Goal: Information Seeking & Learning: Learn about a topic

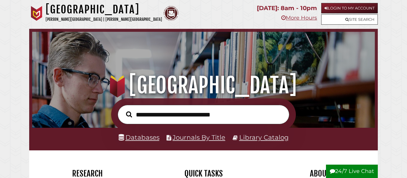
scroll to position [113, 339]
click at [209, 114] on input "text" at bounding box center [203, 114] width 171 height 19
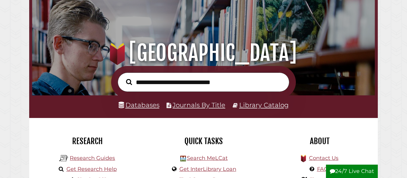
scroll to position [33, 0]
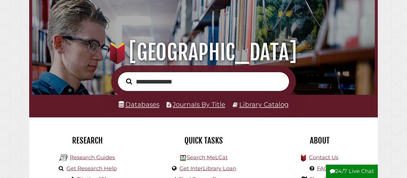
type input "**********"
click at [123, 77] on button "Search" at bounding box center [129, 81] width 12 height 9
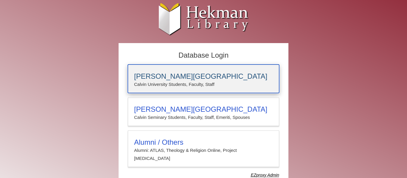
click at [177, 80] on h3 "Calvin University" at bounding box center [203, 76] width 139 height 8
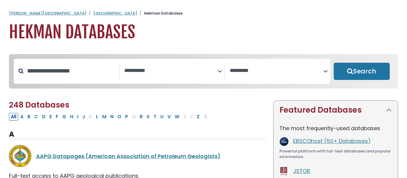
select select "Database Subject Filter"
select select "Database Vendors Filter"
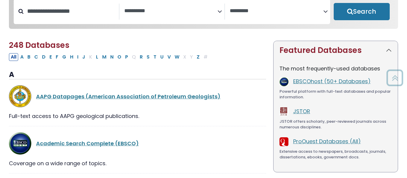
scroll to position [73, 0]
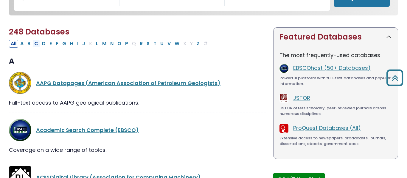
click at [38, 45] on button "C" at bounding box center [35, 44] width 7 height 8
select select "Database Subject Filter"
select select "Database Vendors Filter"
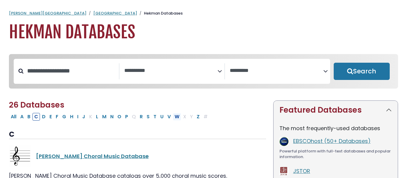
click at [175, 120] on button "W" at bounding box center [177, 117] width 8 height 8
select select "Database Subject Filter"
select select "Database Vendors Filter"
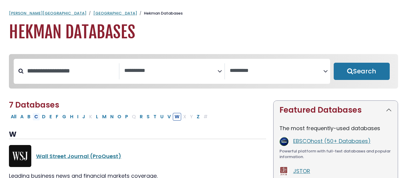
click at [35, 120] on button "C" at bounding box center [35, 117] width 7 height 8
select select "Database Subject Filter"
select select "Database Vendors Filter"
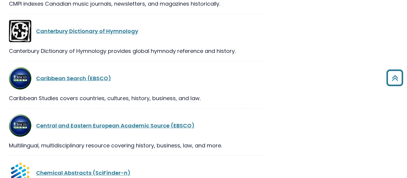
scroll to position [362, 0]
click at [72, 81] on link "Caribbean Search (EBSCO)" at bounding box center [73, 77] width 75 height 7
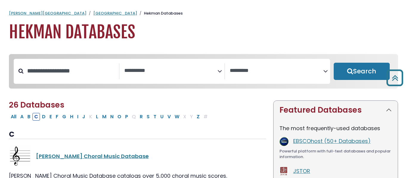
select select "Database Subject Filter"
select select "Database Vendors Filter"
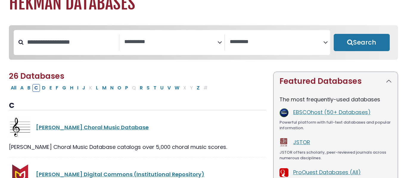
scroll to position [47, 0]
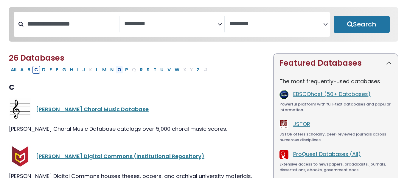
click at [122, 72] on button "O" at bounding box center [118, 70] width 7 height 8
select select "Database Subject Filter"
select select "Database Vendors Filter"
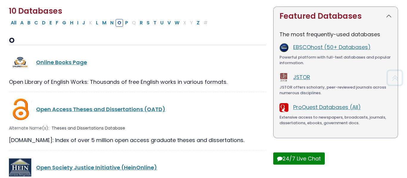
scroll to position [96, 0]
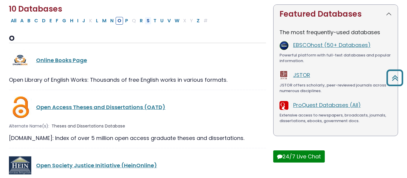
click at [149, 23] on button "S" at bounding box center [148, 21] width 7 height 8
select select "Database Subject Filter"
select select "Database Vendors Filter"
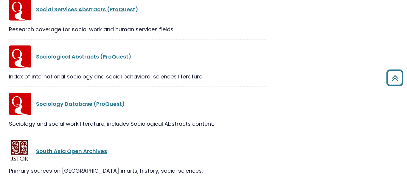
scroll to position [828, 0]
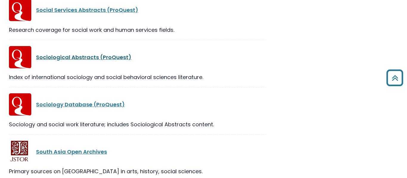
click at [107, 54] on link "Sociological Abstracts (ProQuest)" at bounding box center [83, 57] width 95 height 7
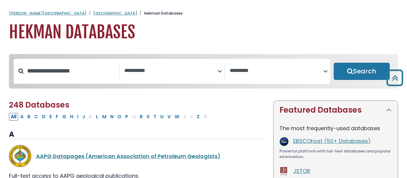
select select "Database Subject Filter"
select select "Database Vendors Filter"
click at [148, 119] on button "S" at bounding box center [148, 117] width 7 height 8
select select "Database Subject Filter"
select select "Database Vendors Filter"
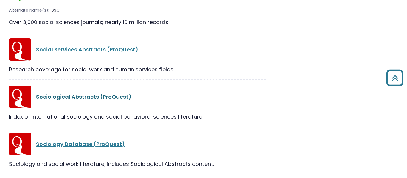
scroll to position [790, 0]
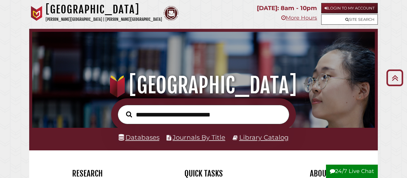
scroll to position [6, 0]
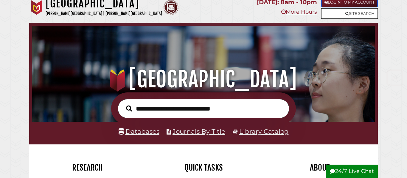
click at [363, 4] on link "Login to My Account" at bounding box center [349, 2] width 57 height 10
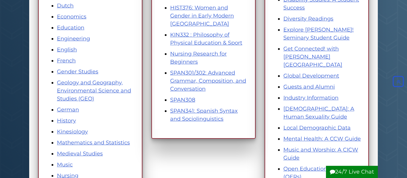
scroll to position [220, 0]
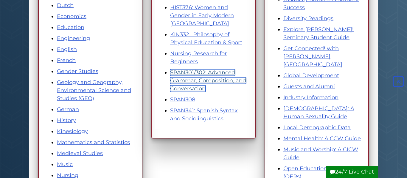
click at [193, 72] on link "SPAN301/302: Advanced Grammar, Composition, and Conversation" at bounding box center [208, 80] width 76 height 23
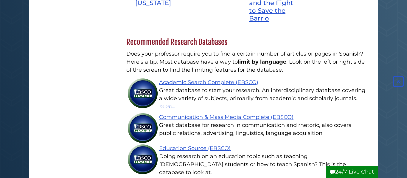
scroll to position [480, 0]
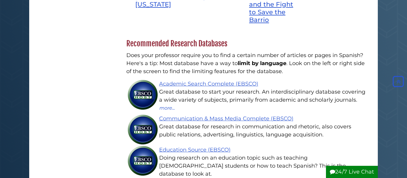
click at [138, 51] on p "Does your professor require you to find a certain number of articles or pages i…" at bounding box center [245, 63] width 239 height 24
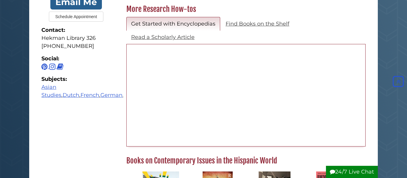
scroll to position [204, 0]
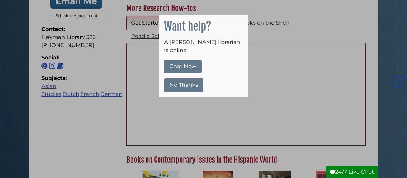
click at [185, 79] on button "No Thanks" at bounding box center [183, 85] width 39 height 13
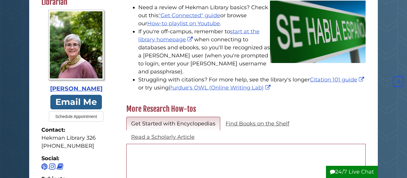
scroll to position [0, 0]
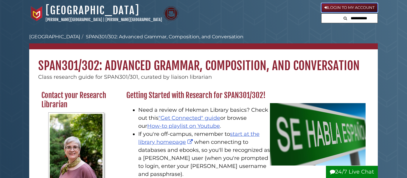
click at [361, 6] on link "Login to My Account" at bounding box center [349, 8] width 57 height 10
